Goal: Task Accomplishment & Management: Complete application form

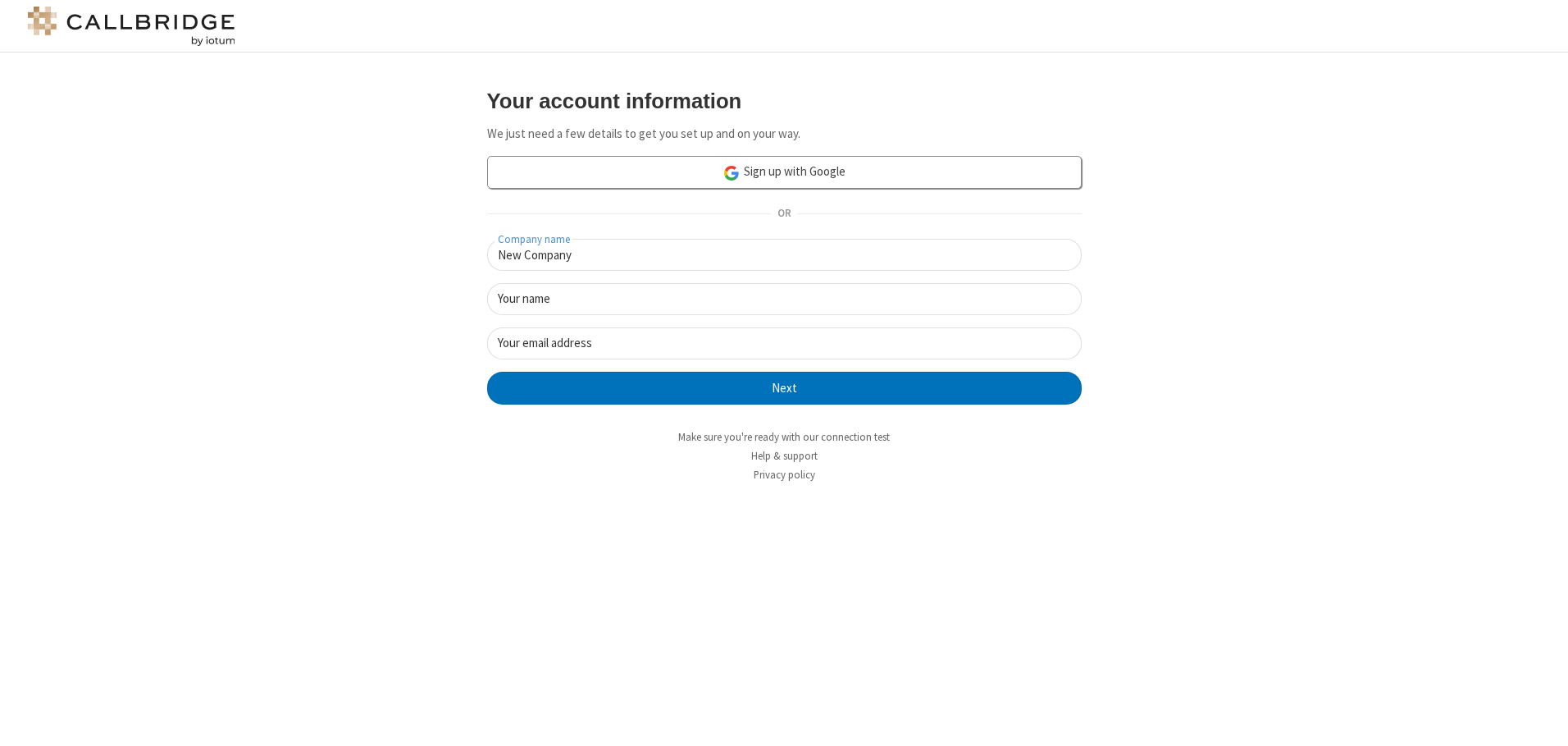
type input "New Company"
type input "New User"
type input "newUser@newUser.freesmackdown.b"
click button "Next" at bounding box center [784, 388] width 595 height 33
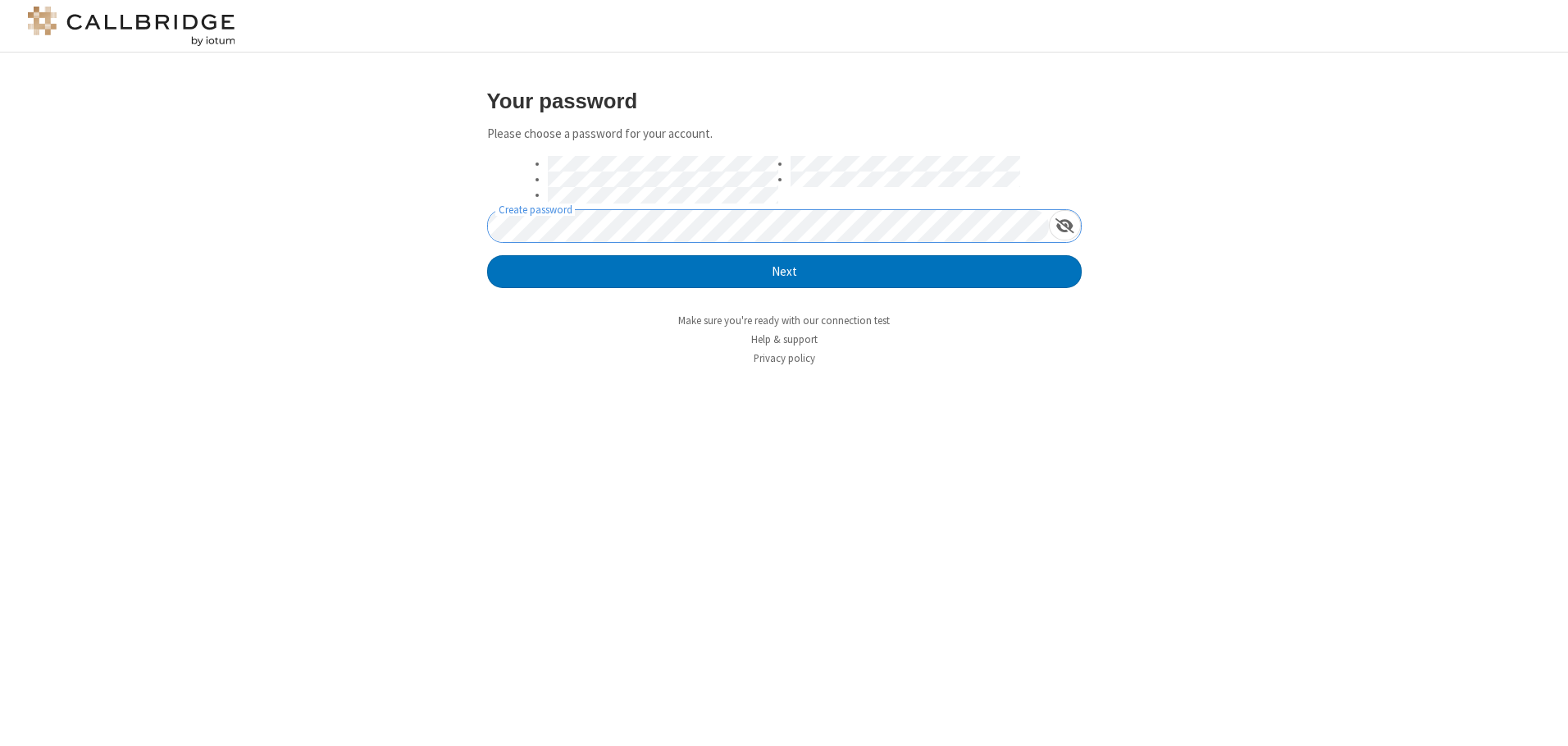
click button "Next" at bounding box center [784, 271] width 595 height 33
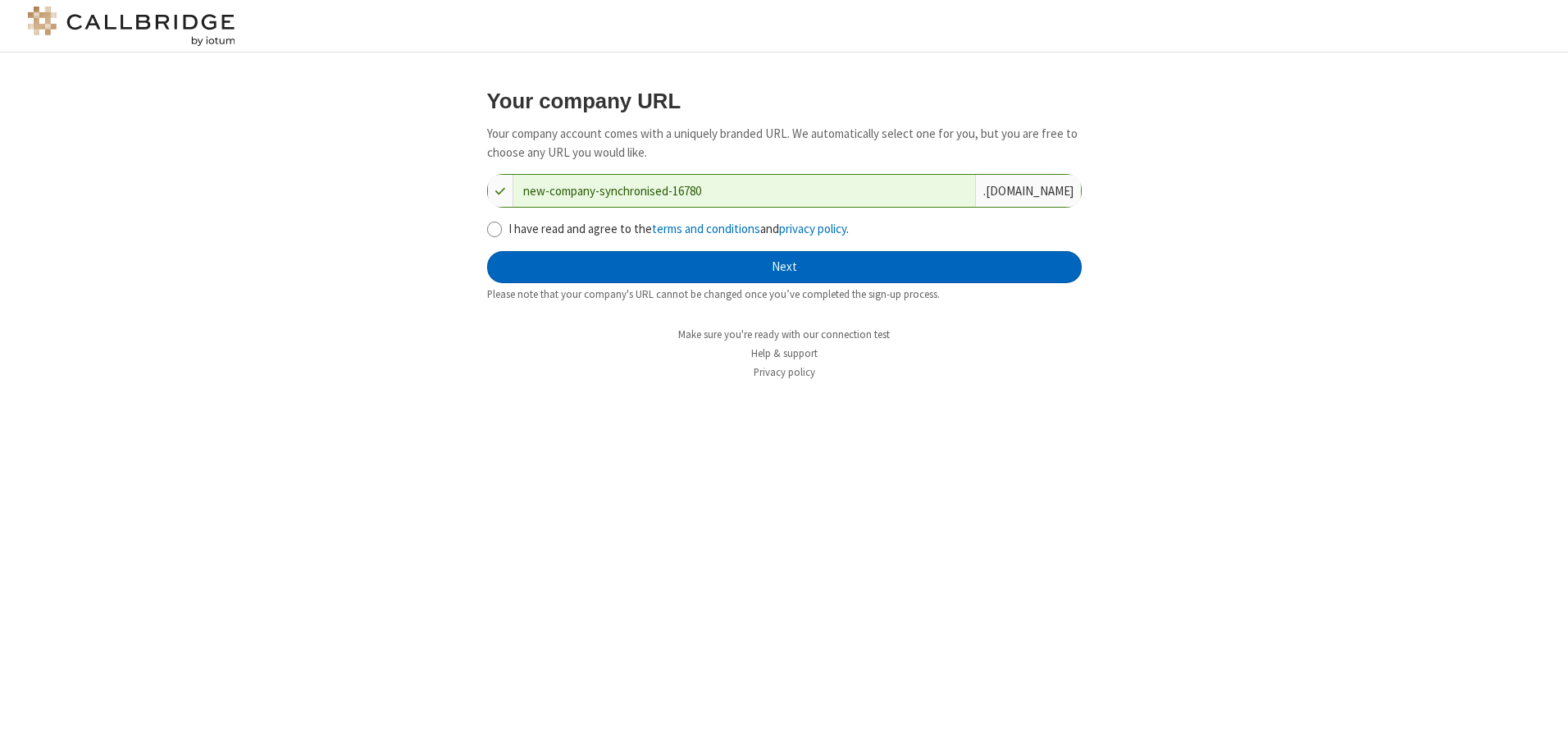
click at [784, 266] on button "Next" at bounding box center [784, 267] width 595 height 33
